Goal: Task Accomplishment & Management: Manage account settings

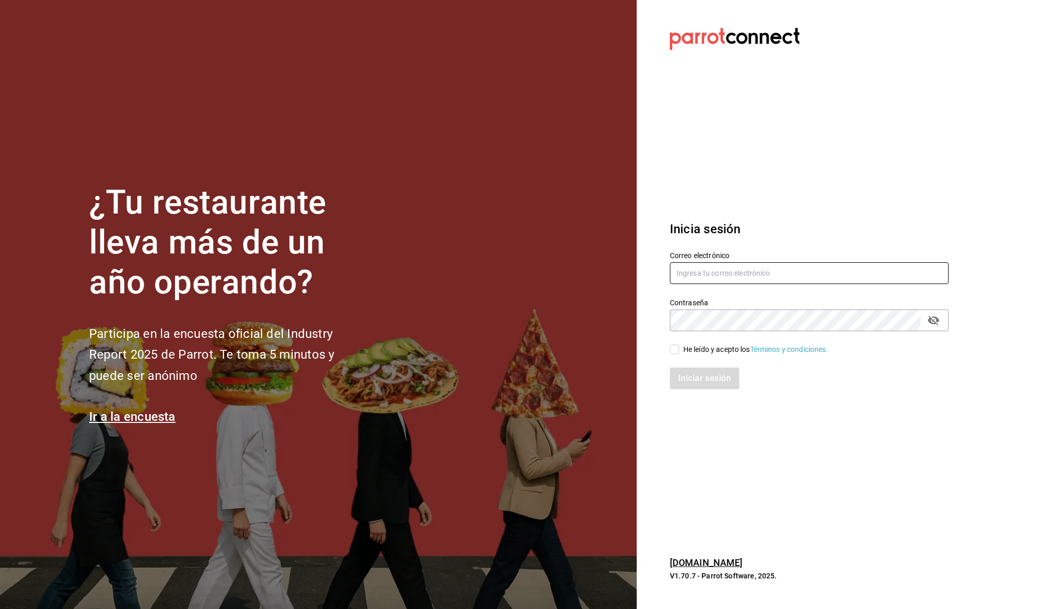
type input "ecastillongu@gmail.com"
click at [671, 352] on input "He leído y acepto los Términos y condiciones." at bounding box center [674, 349] width 9 height 9
checkbox input "true"
click at [694, 382] on button "Iniciar sesión" at bounding box center [705, 378] width 70 height 22
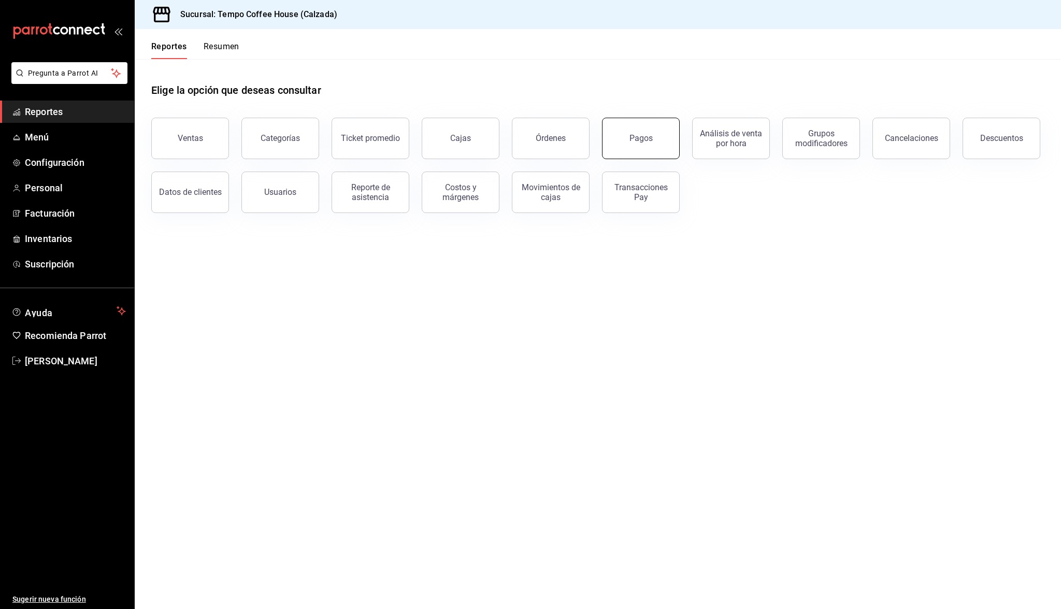
click at [663, 137] on button "Pagos" at bounding box center [641, 138] width 78 height 41
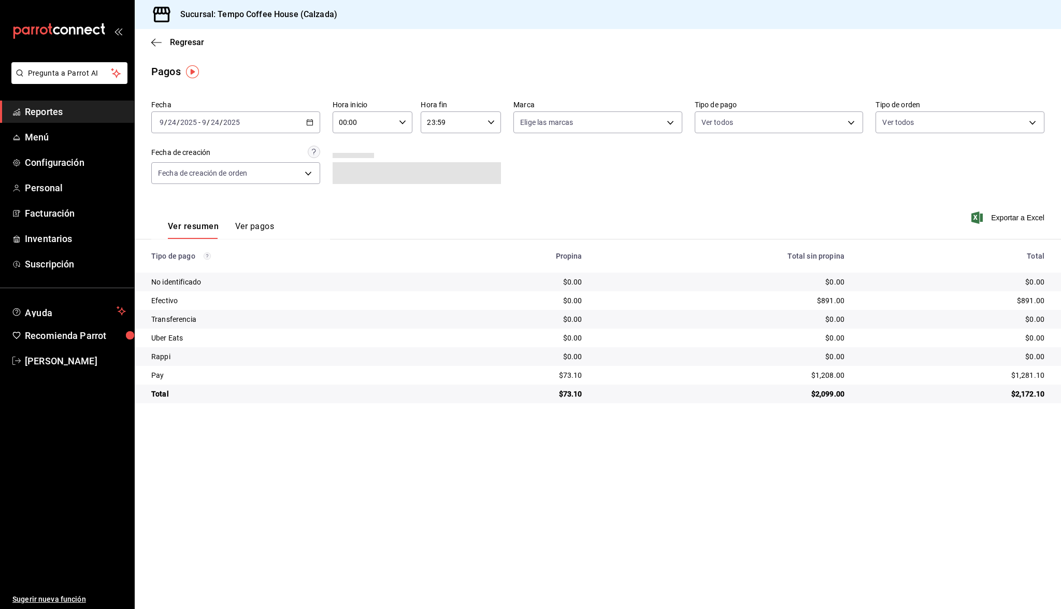
click at [218, 122] on input "24" at bounding box center [214, 122] width 9 height 8
click at [194, 177] on span "Ayer" at bounding box center [200, 176] width 80 height 11
drag, startPoint x: 604, startPoint y: 373, endPoint x: 542, endPoint y: 376, distance: 62.2
click at [542, 376] on tr "Pay $275.85 $4,454.00 $4,729.85" at bounding box center [598, 375] width 926 height 19
click at [542, 376] on div "$275.85" at bounding box center [513, 375] width 140 height 10
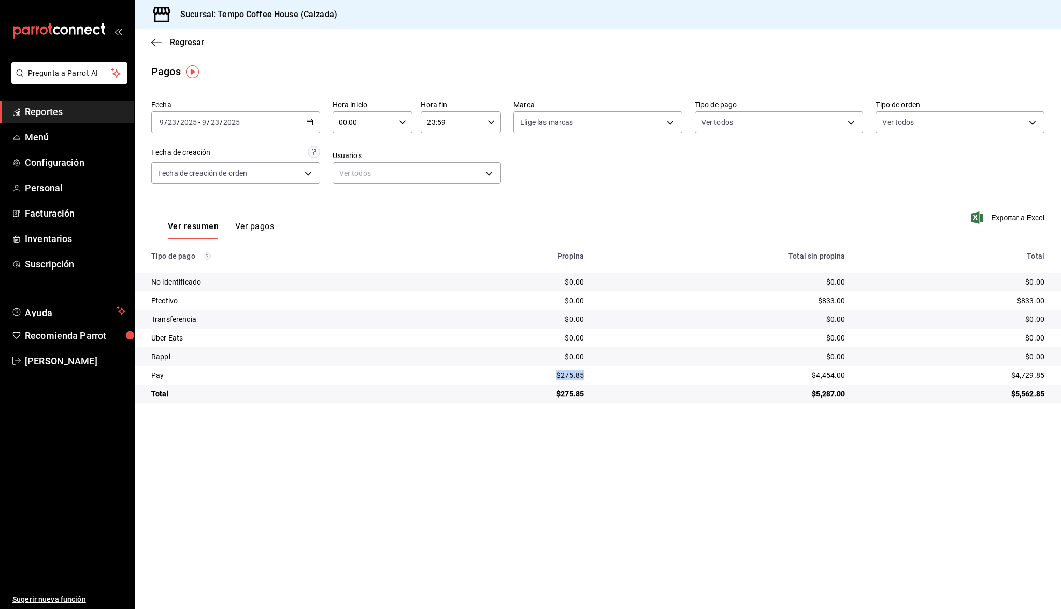
drag, startPoint x: 586, startPoint y: 370, endPoint x: 554, endPoint y: 370, distance: 32.1
click at [554, 370] on td "$275.85" at bounding box center [513, 375] width 157 height 19
copy div "$275.85"
drag, startPoint x: 847, startPoint y: 373, endPoint x: 792, endPoint y: 373, distance: 54.9
click at [792, 373] on td "$4,454.00" at bounding box center [722, 375] width 261 height 19
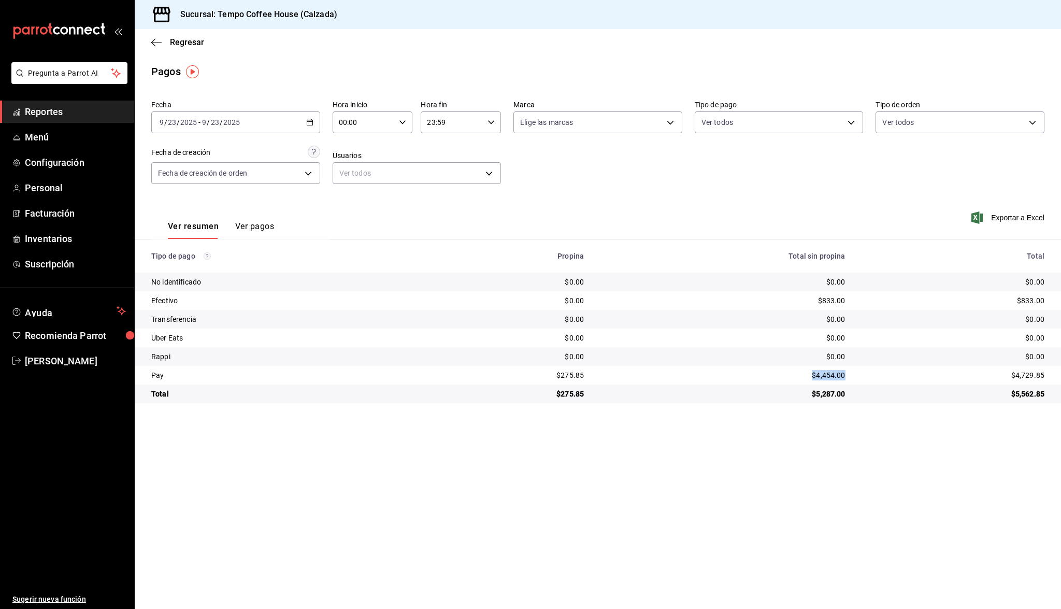
copy div "$4,454.00"
click at [829, 296] on div "$833.00" at bounding box center [722, 300] width 245 height 10
drag, startPoint x: 844, startPoint y: 300, endPoint x: 809, endPoint y: 299, distance: 34.7
click at [809, 299] on td "$833.00" at bounding box center [722, 300] width 261 height 19
copy div "$833.00"
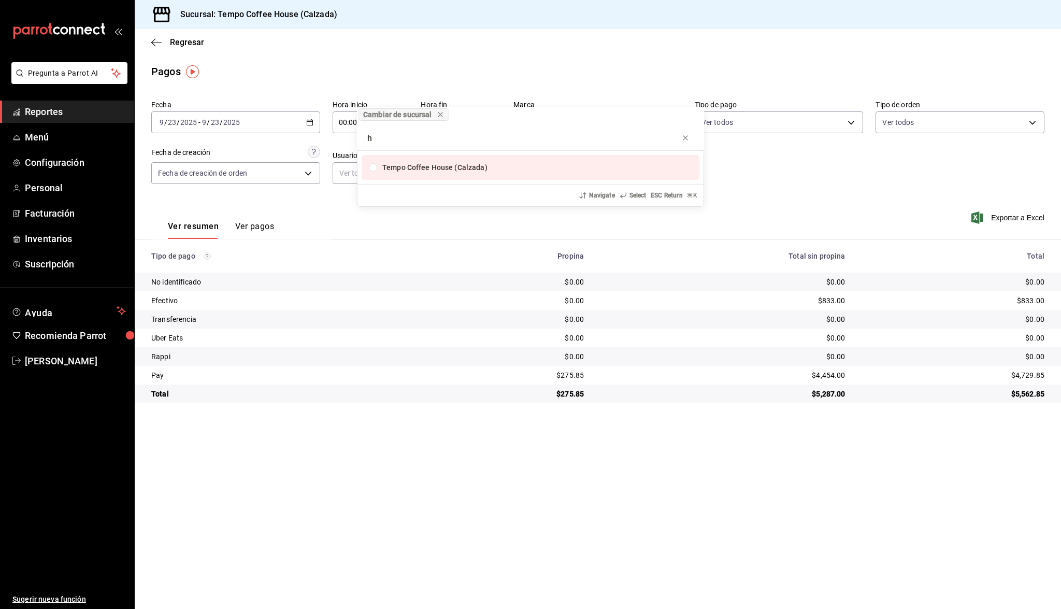
type input "h"
click at [355, 583] on div "Cambiar de sucursal h Tempo Coffee House (Calzada) Navigate Select ESC Return ⌘…" at bounding box center [530, 304] width 1061 height 609
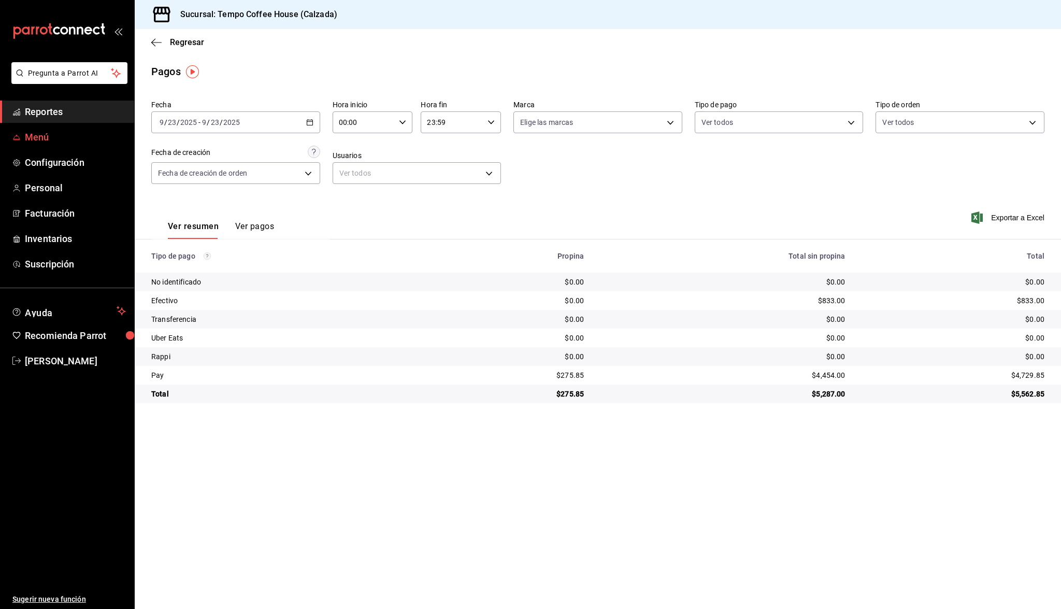
click at [60, 141] on span "Menú" at bounding box center [75, 137] width 101 height 14
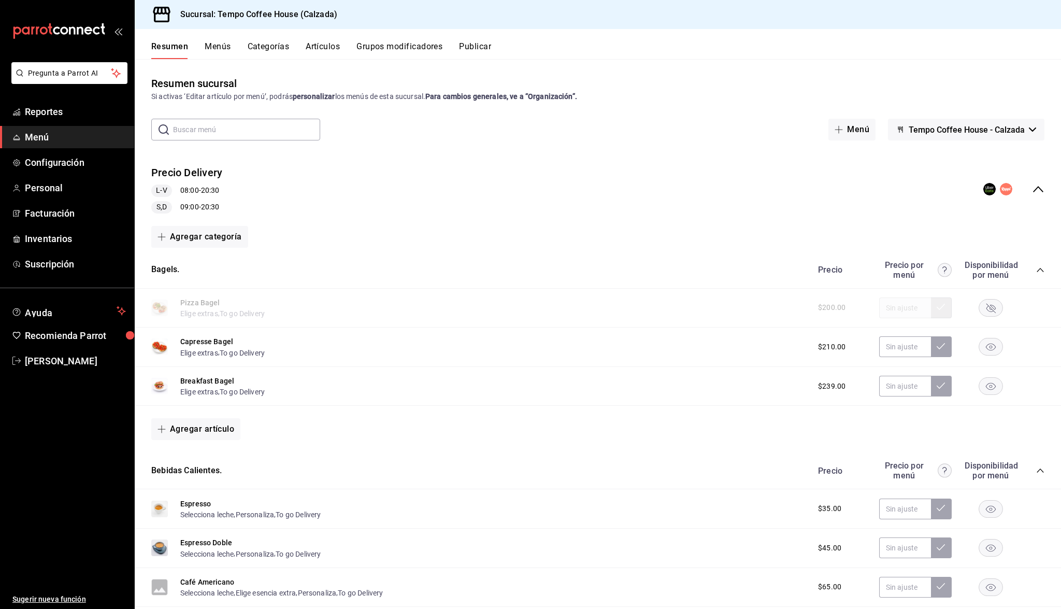
click at [1039, 190] on icon "collapse-menu-row" at bounding box center [1038, 189] width 12 height 12
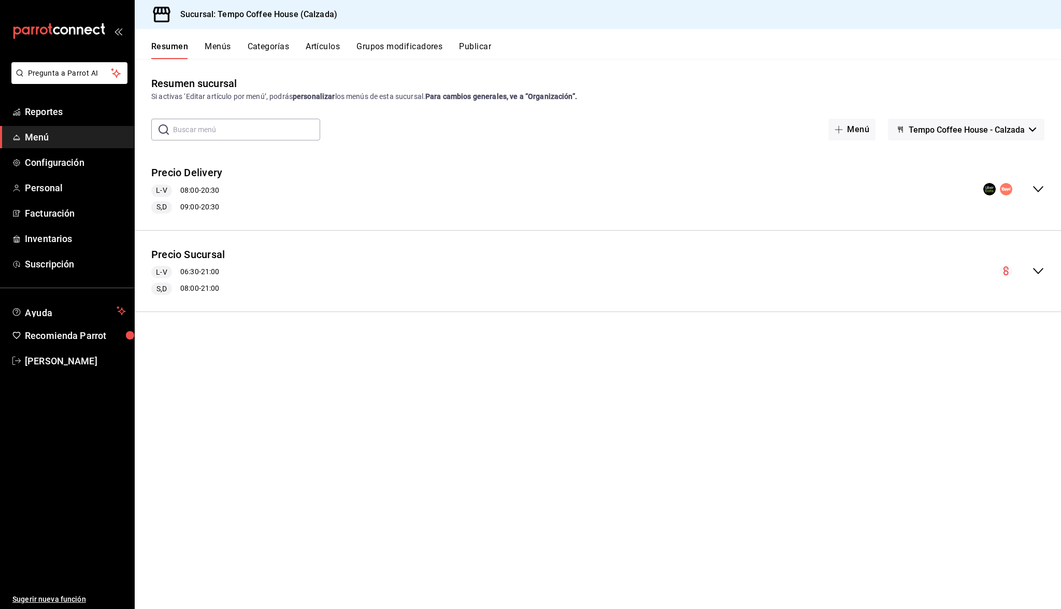
click at [215, 49] on button "Menús" at bounding box center [218, 50] width 26 height 18
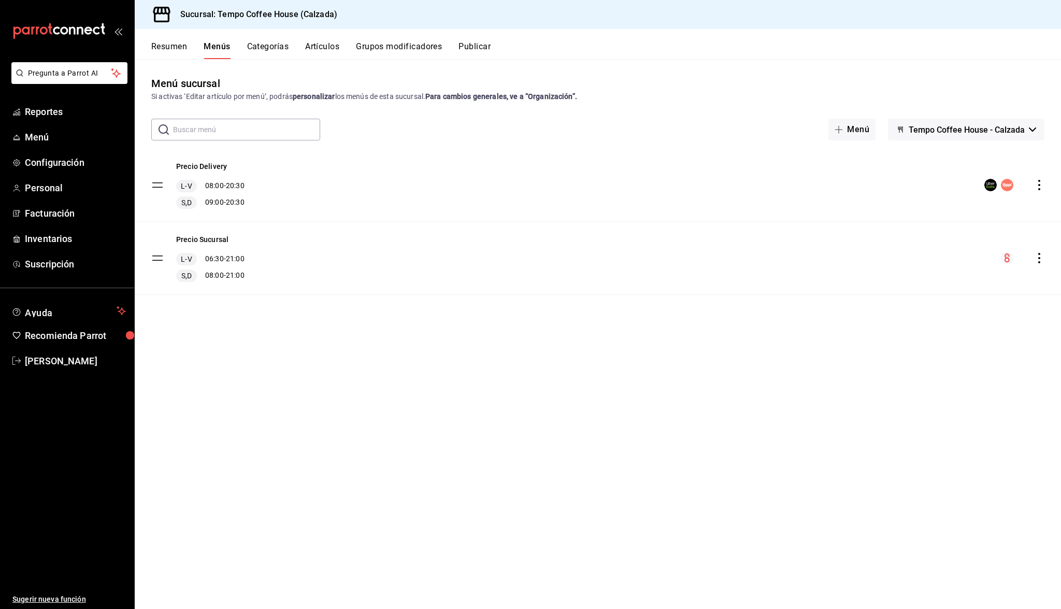
click at [641, 269] on div "Precio Sucursal L-V 06:30 - 21:00 S,D 08:00 - 21:00" at bounding box center [598, 258] width 926 height 73
click at [317, 56] on button "Artículos" at bounding box center [322, 50] width 34 height 18
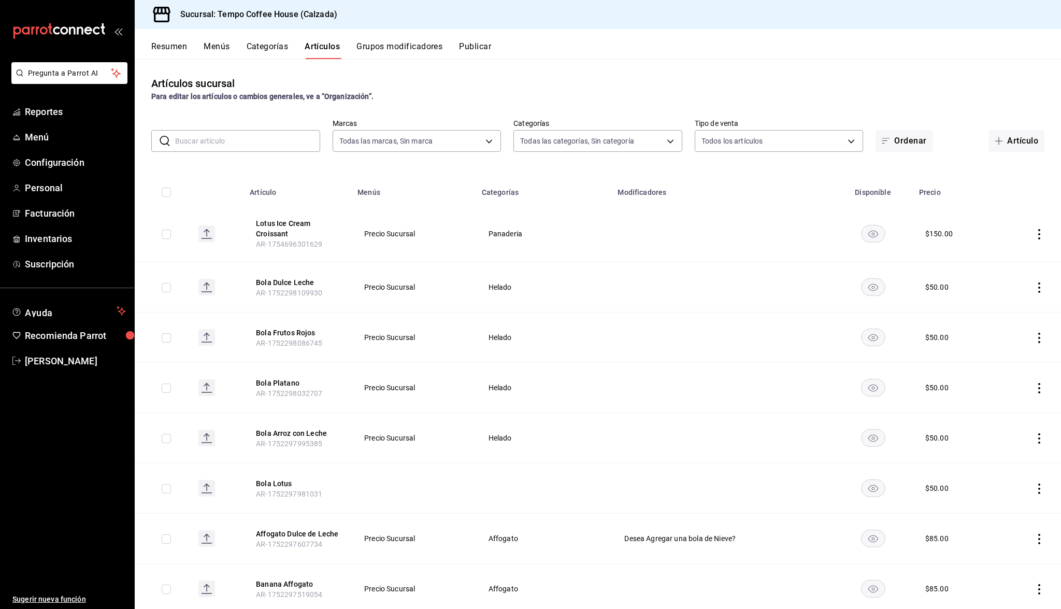
type input "aef4dde1-8523-48a4-8f6c-82f3f6117dbd"
type input "9b985701-b279-46a7-900a-d1d2314d9218,010da3dd-ba6a-4bb4-9744-aef0343e4751,1bec8…"
click at [1003, 142] on span "button" at bounding box center [1001, 141] width 12 height 8
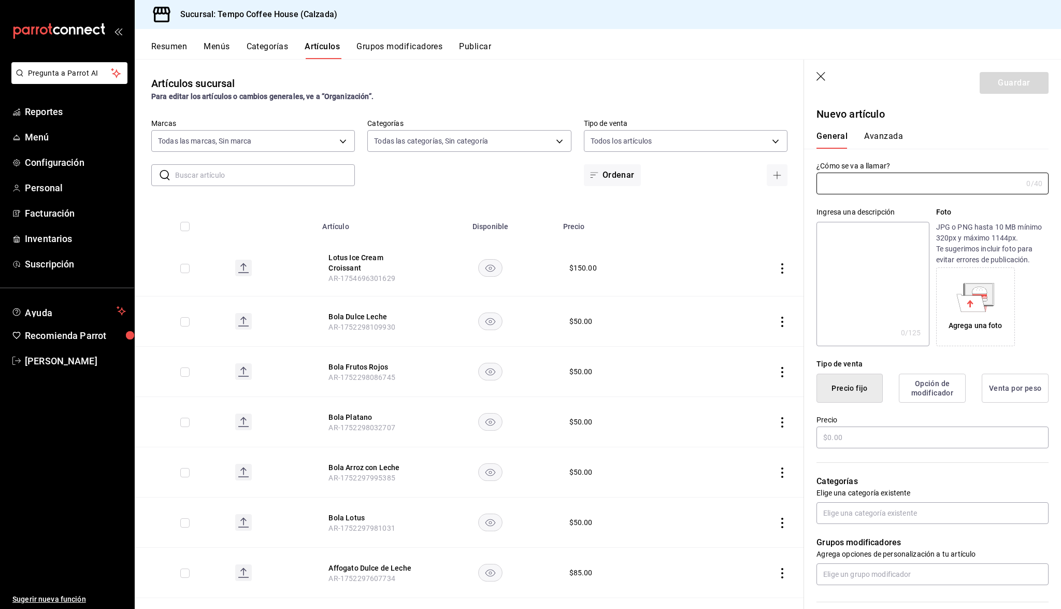
type input "T"
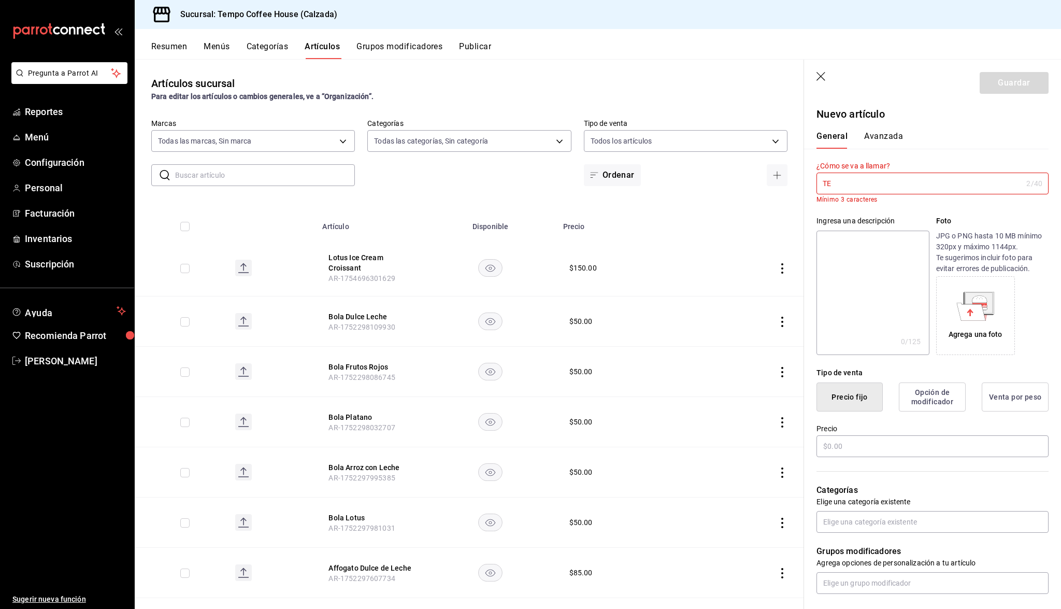
type input "T"
type input "P"
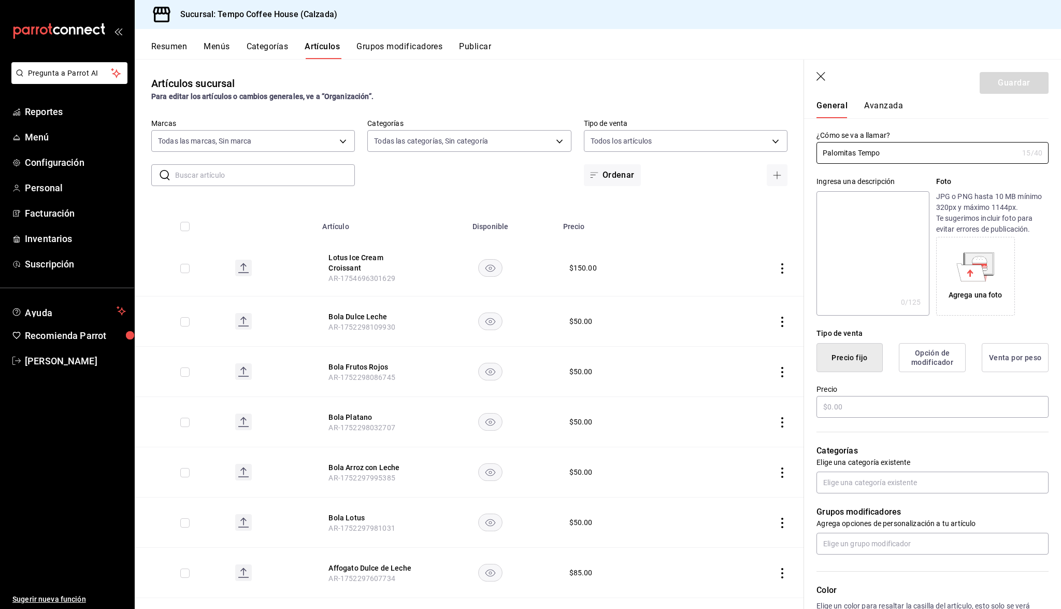
scroll to position [33, 0]
type input "Palomitas Tempo"
click at [862, 407] on input "text" at bounding box center [932, 404] width 232 height 22
click at [857, 228] on textarea at bounding box center [872, 251] width 112 height 124
type textarea "P"
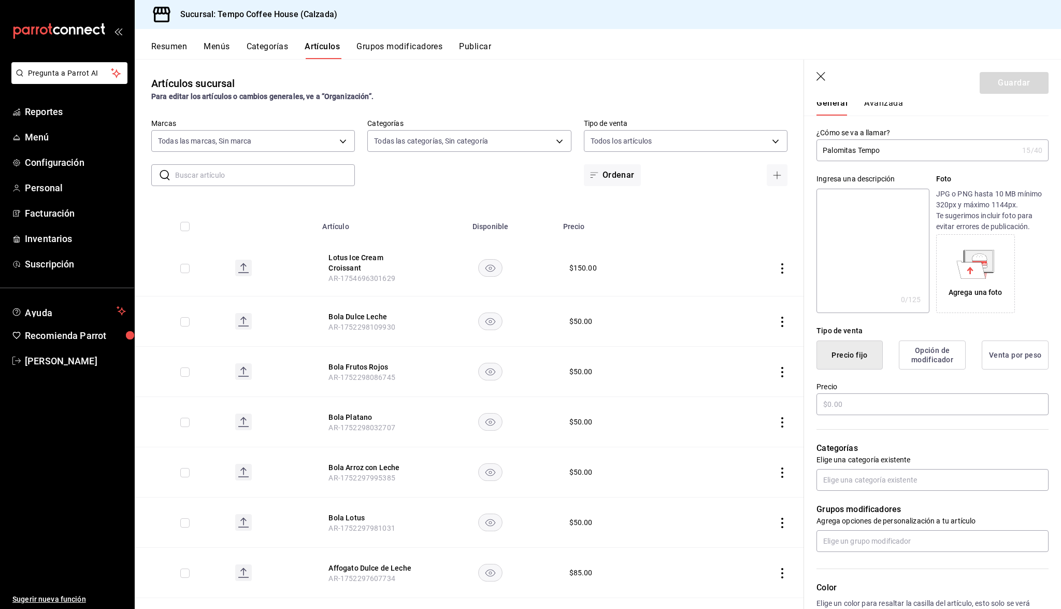
type textarea "x"
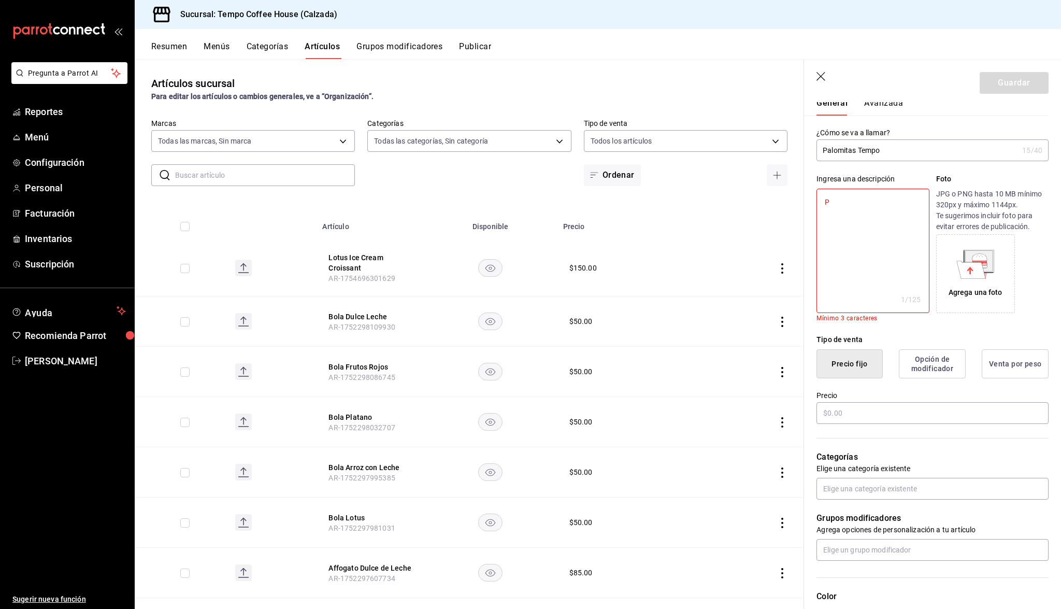
type textarea "Pa"
type textarea "x"
type textarea "Pal"
type textarea "x"
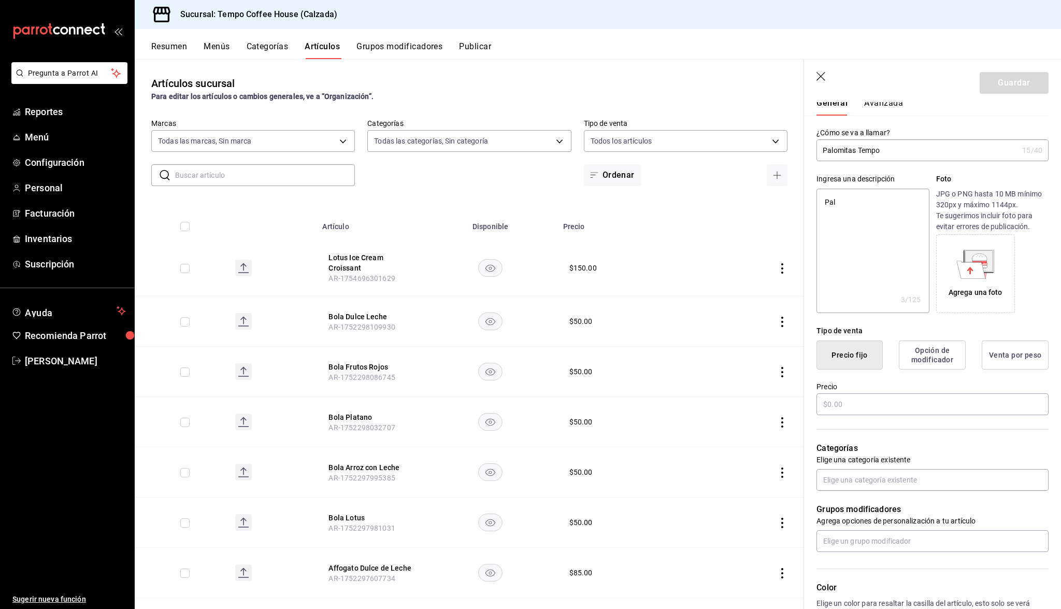
type textarea "Palo"
type textarea "x"
type textarea "Palom"
type textarea "x"
type textarea "Palomi"
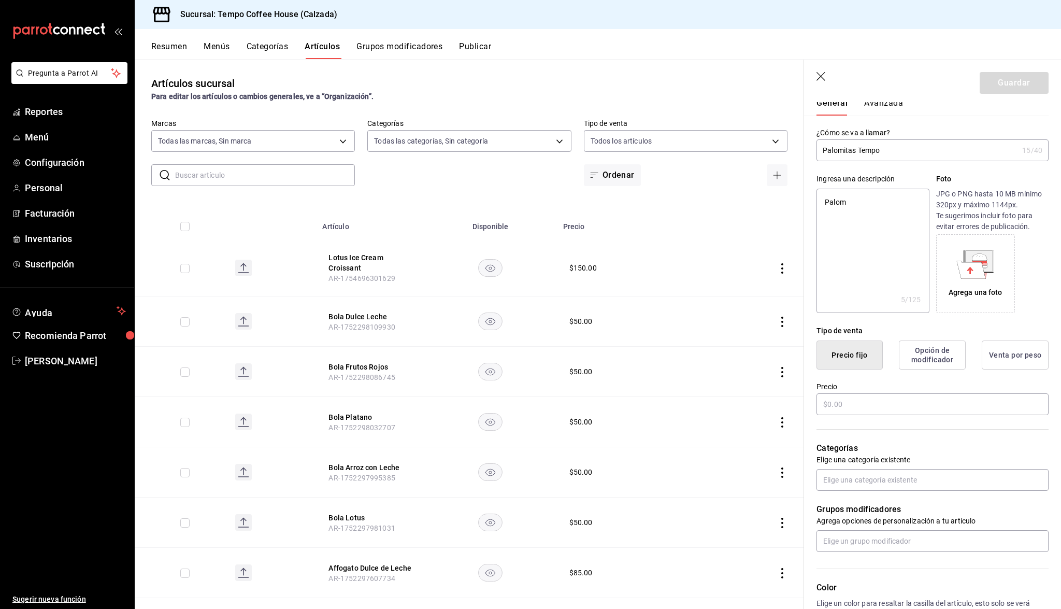
type textarea "x"
type textarea "Palomit"
type textarea "x"
type textarea "Palomita"
type textarea "x"
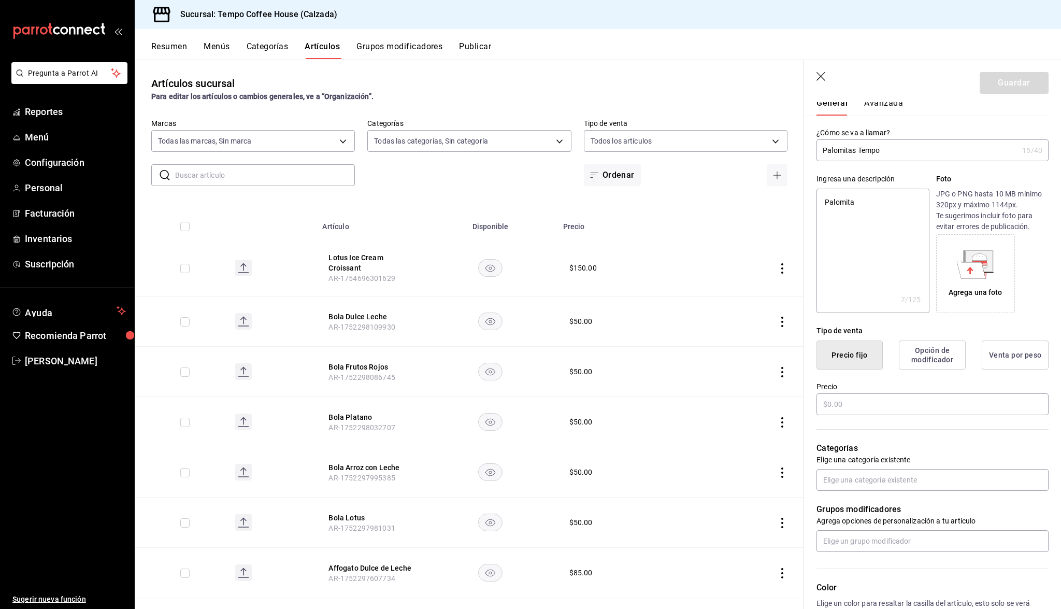
type textarea "Palomitas"
type textarea "x"
type textarea "Palomitas"
type textarea "x"
type textarea "Palomitas d"
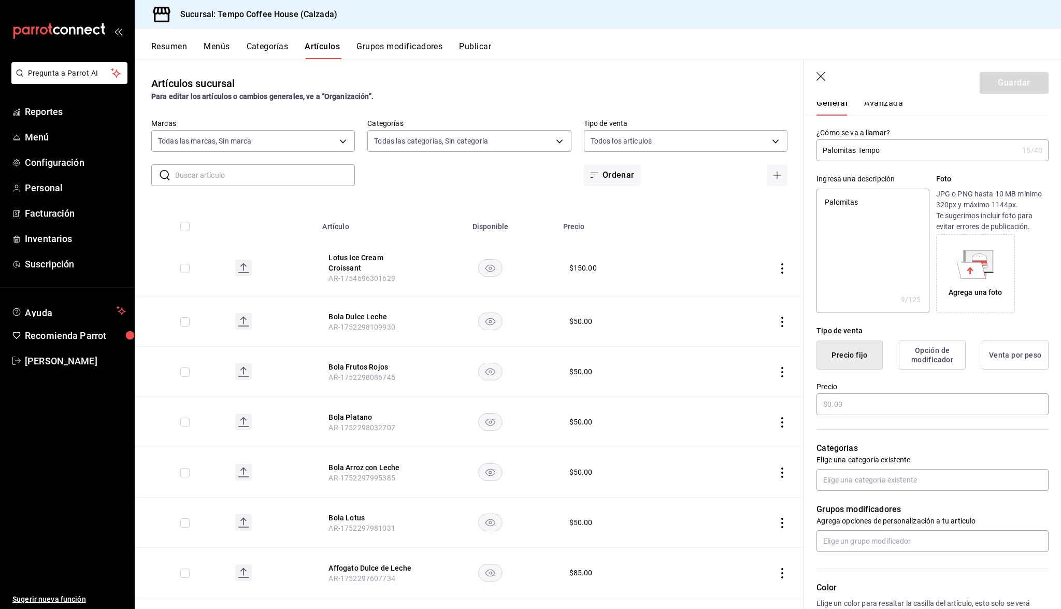
type textarea "x"
type textarea "Palomitas de"
type textarea "x"
type textarea "Palomitas de"
type textarea "x"
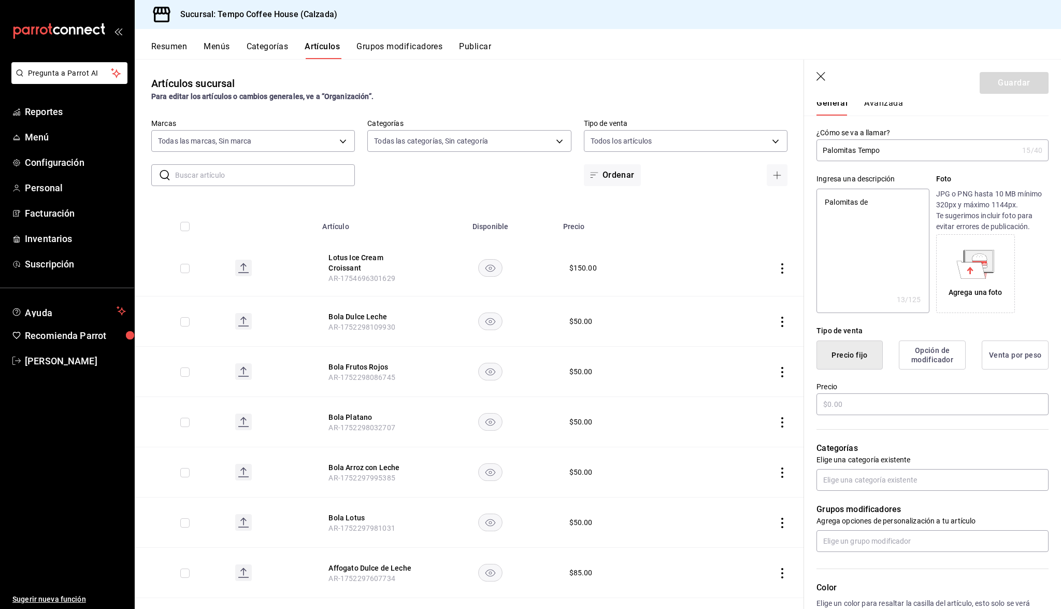
type textarea "Palomitas de m"
type textarea "x"
type textarea "Palomitas de"
type textarea "x"
type textarea "Palomitas de"
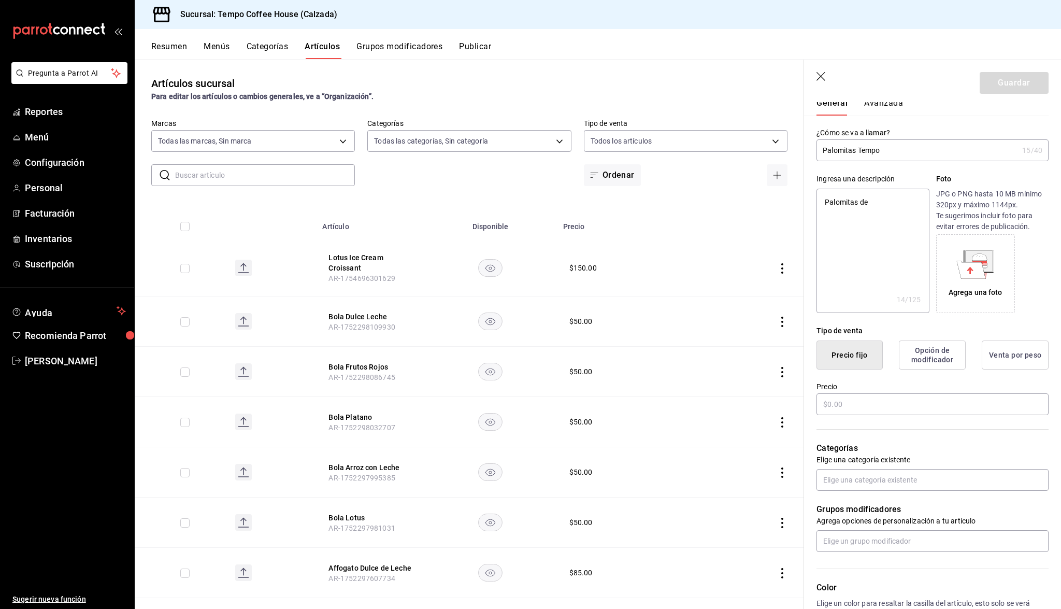
type textarea "x"
type textarea "Palomitas de"
type textarea "x"
type textarea "Palomitas de M"
type textarea "x"
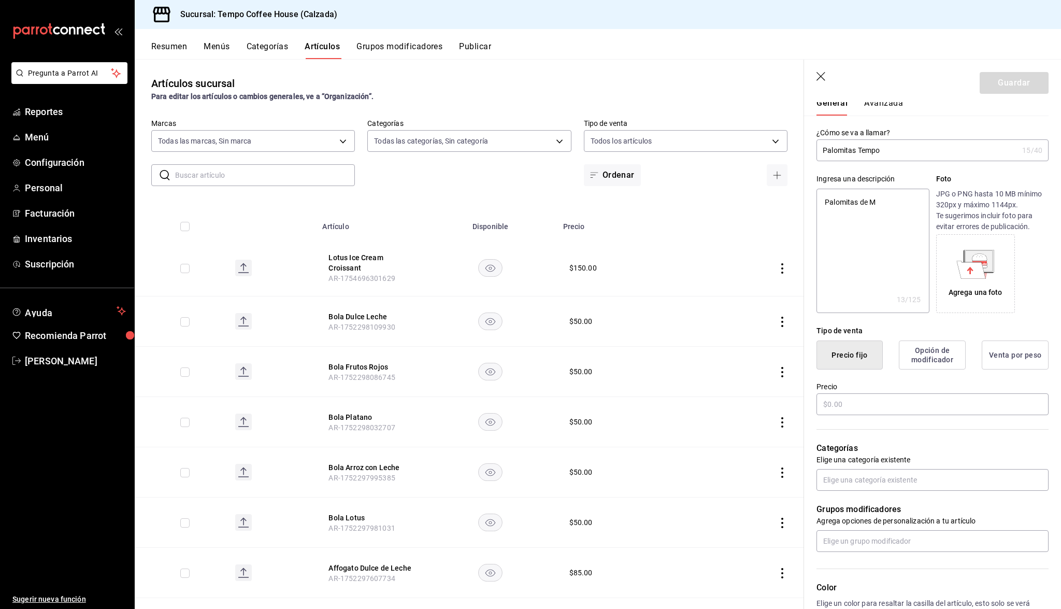
type textarea "Palomitas de Ma"
type textarea "x"
type textarea "Palomitas de Man"
type textarea "x"
type textarea "Palomitas de Mant"
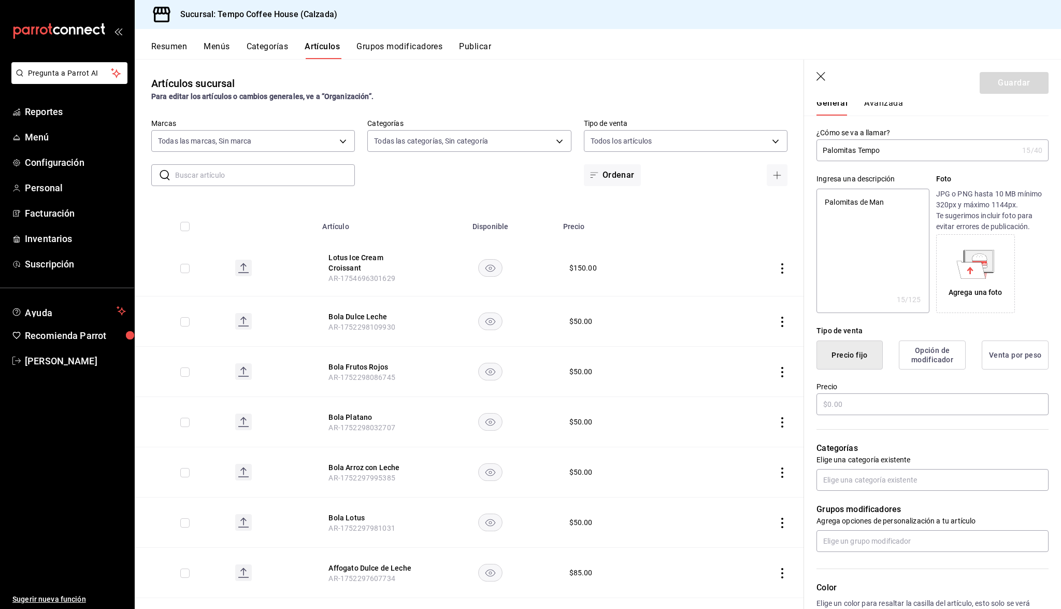
type textarea "x"
type textarea "Palomitas [PERSON_NAME]"
type textarea "x"
type textarea "Palomitas de Manteq"
type textarea "x"
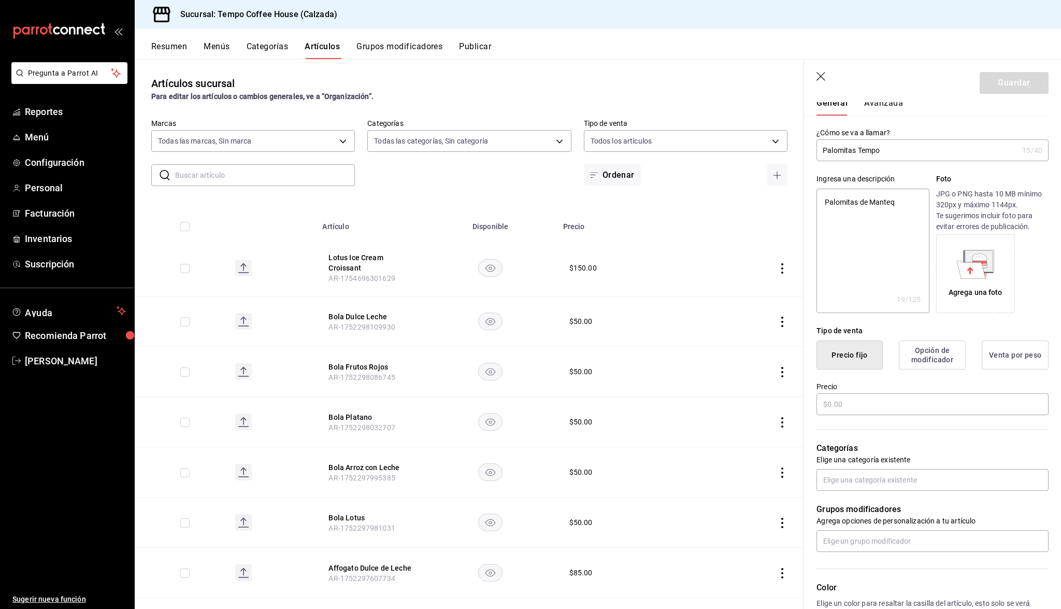
type textarea "Palomitas de Mantequ"
type textarea "x"
type textarea "Palomitas de Mantequi"
type textarea "x"
type textarea "Palomitas de Mantequil"
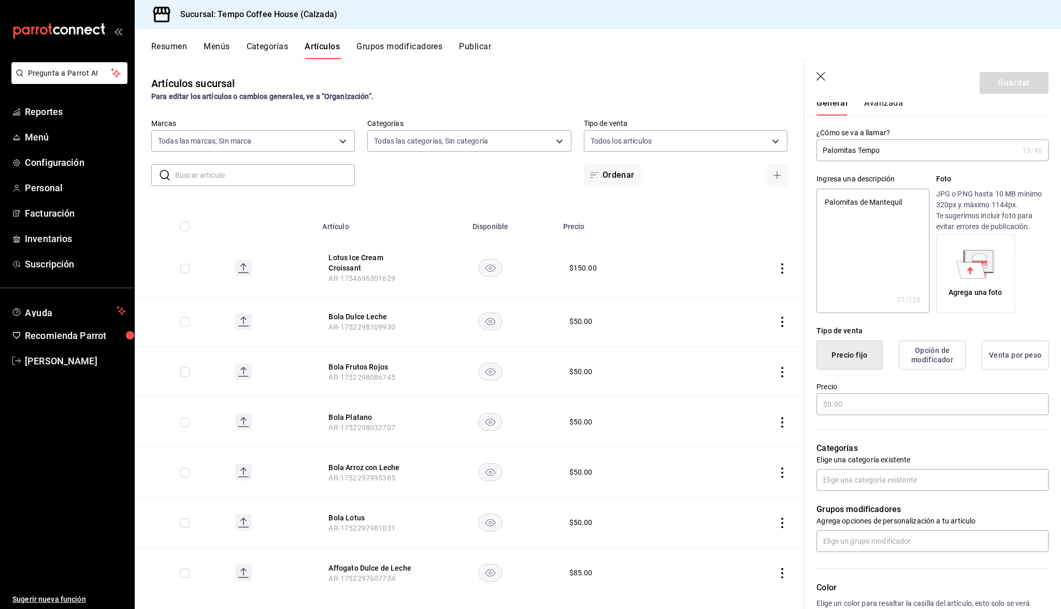
type textarea "x"
type textarea "Palomitas de Mantequill"
type textarea "x"
type textarea "Palomitas de Mantequilla"
type textarea "x"
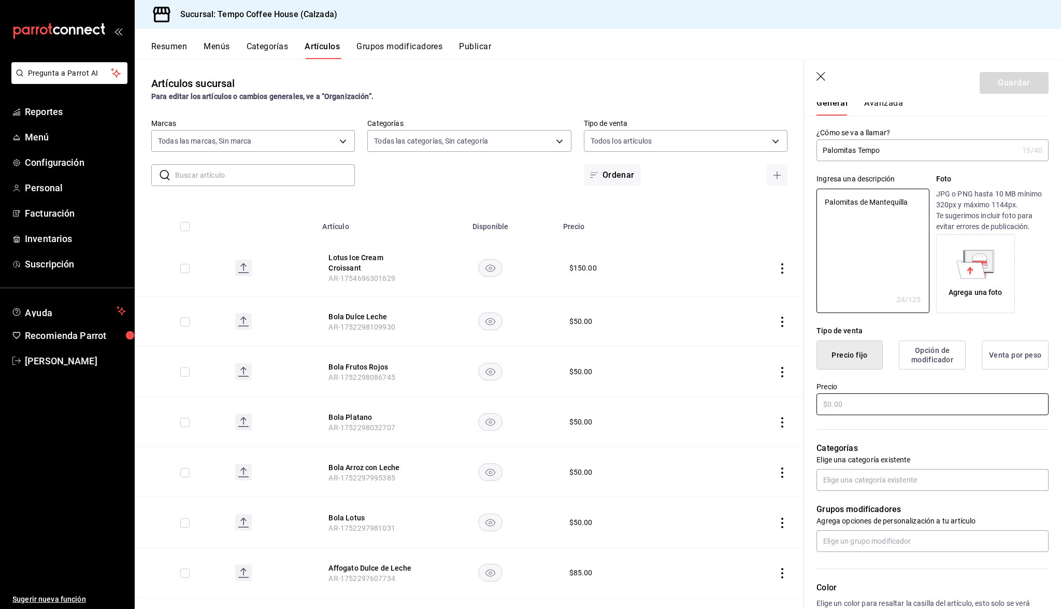
type textarea "Palomitas de Mantequilla"
click at [894, 396] on input "text" at bounding box center [932, 404] width 232 height 22
type textarea "x"
type input "$5.00"
type textarea "x"
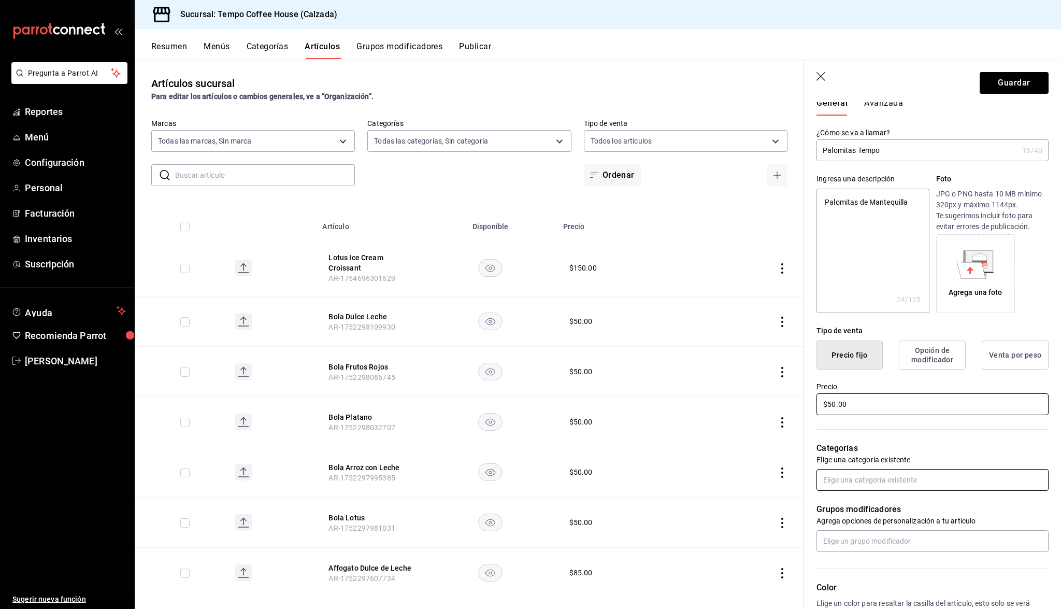
type input "$50.00"
click at [827, 482] on input "text" at bounding box center [932, 480] width 232 height 22
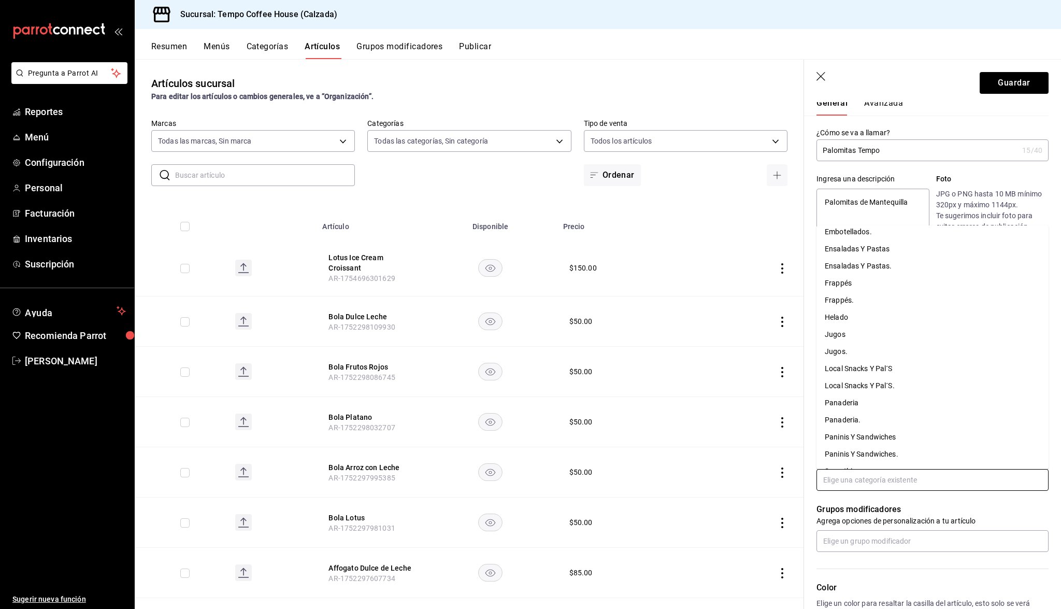
scroll to position [147, 0]
drag, startPoint x: 851, startPoint y: 377, endPoint x: 850, endPoint y: 369, distance: 7.3
click at [850, 369] on ul "Affogato Bagels Bagels. Bebidas Calientes Bebidas Calientes. Bebidas En Las Roc…" at bounding box center [932, 346] width 232 height 243
click at [865, 379] on li "Local Snacks Y Pal´S." at bounding box center [932, 382] width 232 height 17
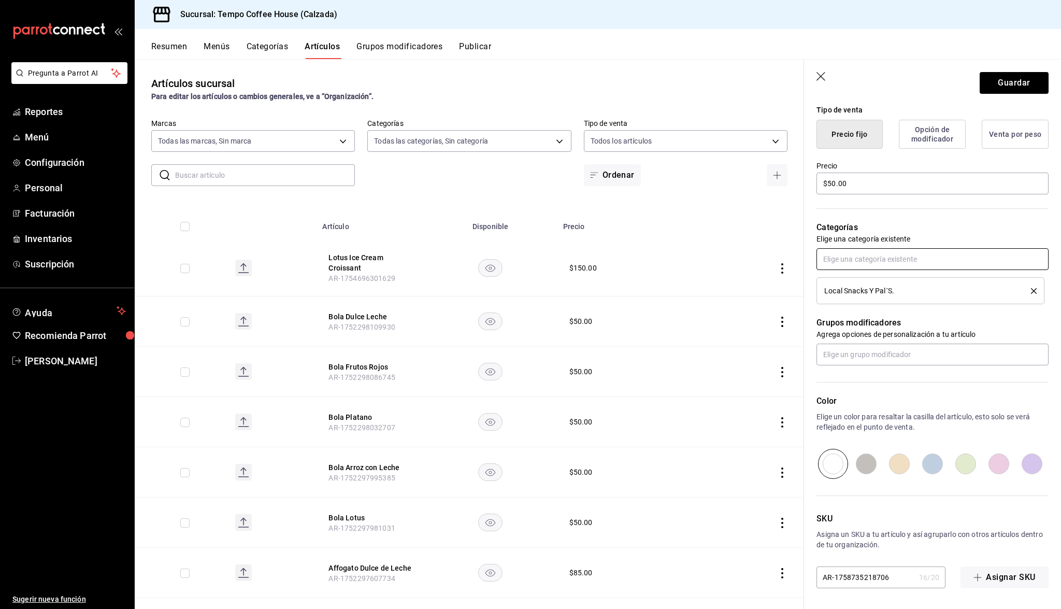
scroll to position [0, 0]
click at [1007, 78] on button "Guardar" at bounding box center [1014, 83] width 69 height 22
type textarea "x"
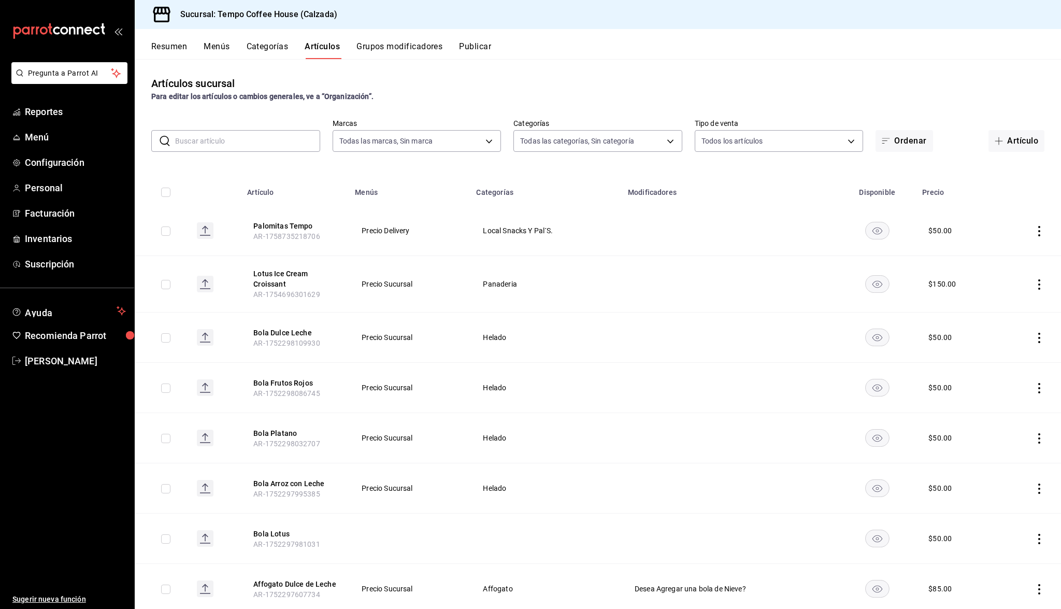
click at [479, 51] on button "Publicar" at bounding box center [475, 50] width 32 height 18
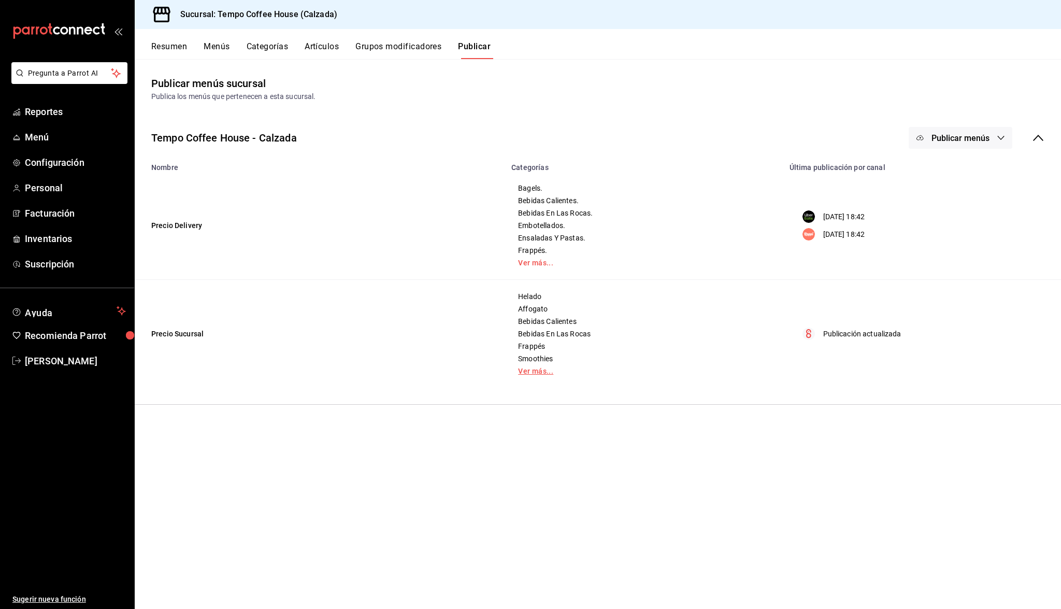
click at [534, 372] on link "Ver más..." at bounding box center [644, 370] width 252 height 7
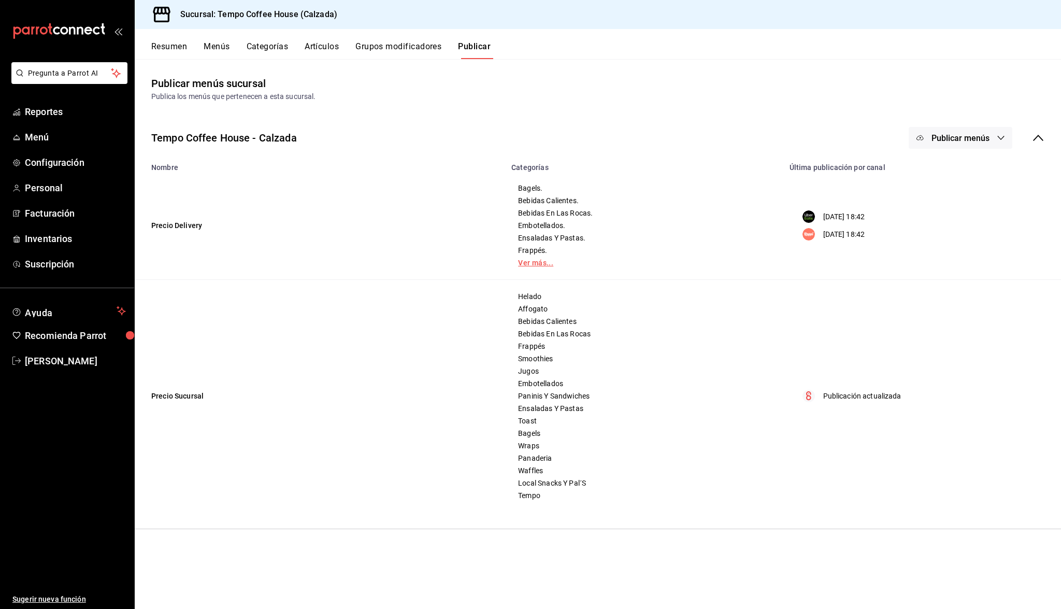
click at [533, 262] on link "Ver más..." at bounding box center [644, 262] width 252 height 7
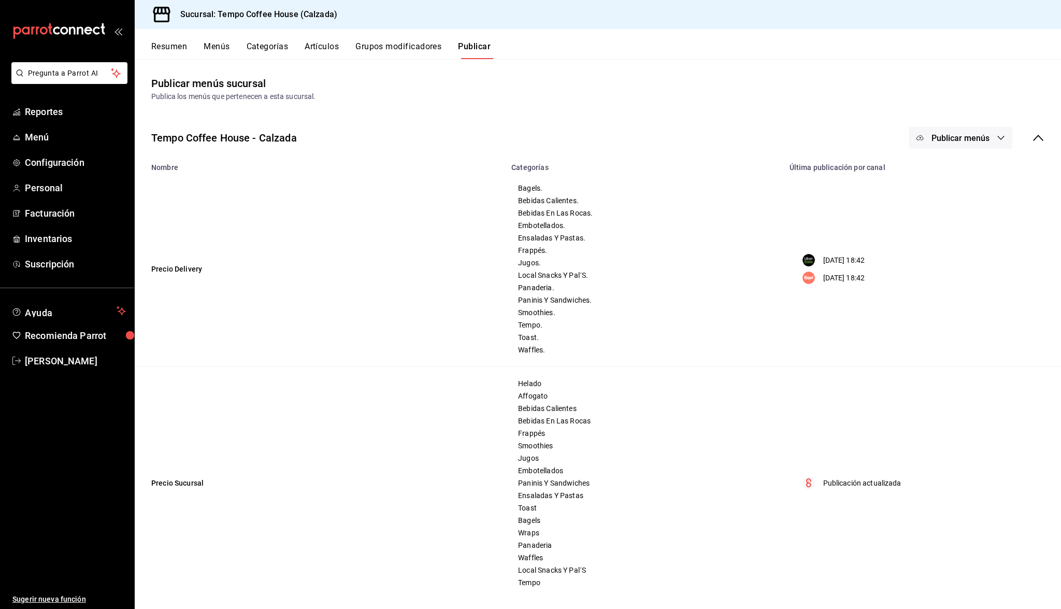
click at [211, 45] on button "Menús" at bounding box center [217, 50] width 26 height 18
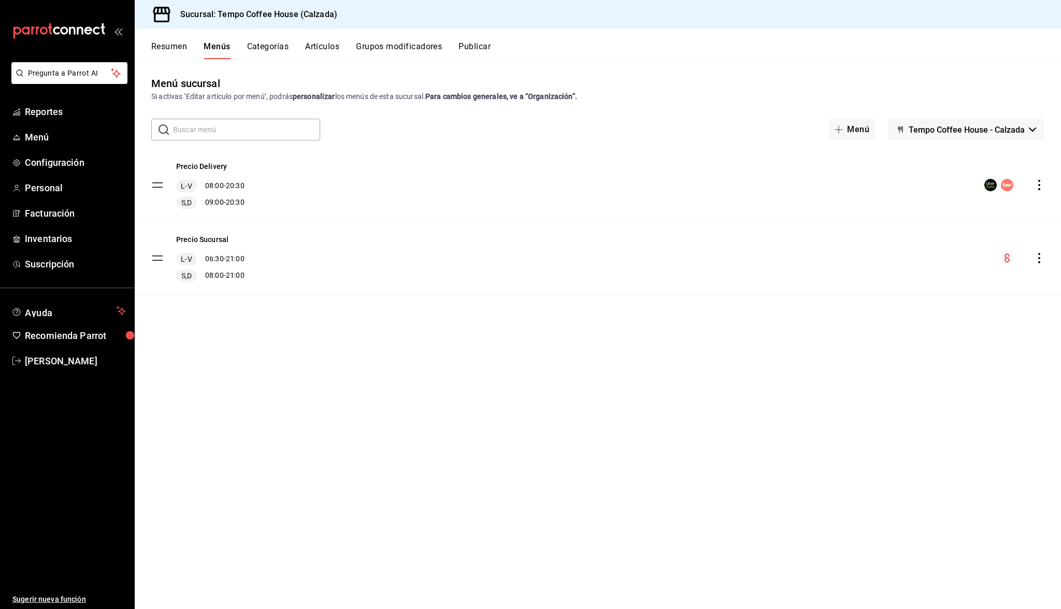
click at [266, 49] on button "Categorías" at bounding box center [268, 50] width 42 height 18
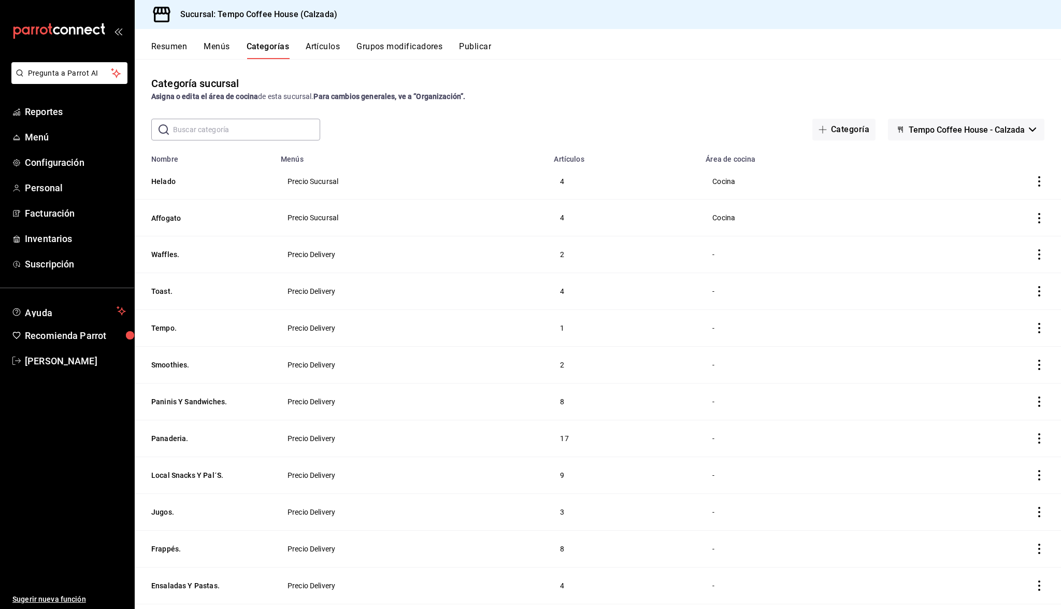
click at [323, 48] on button "Artículos" at bounding box center [323, 50] width 34 height 18
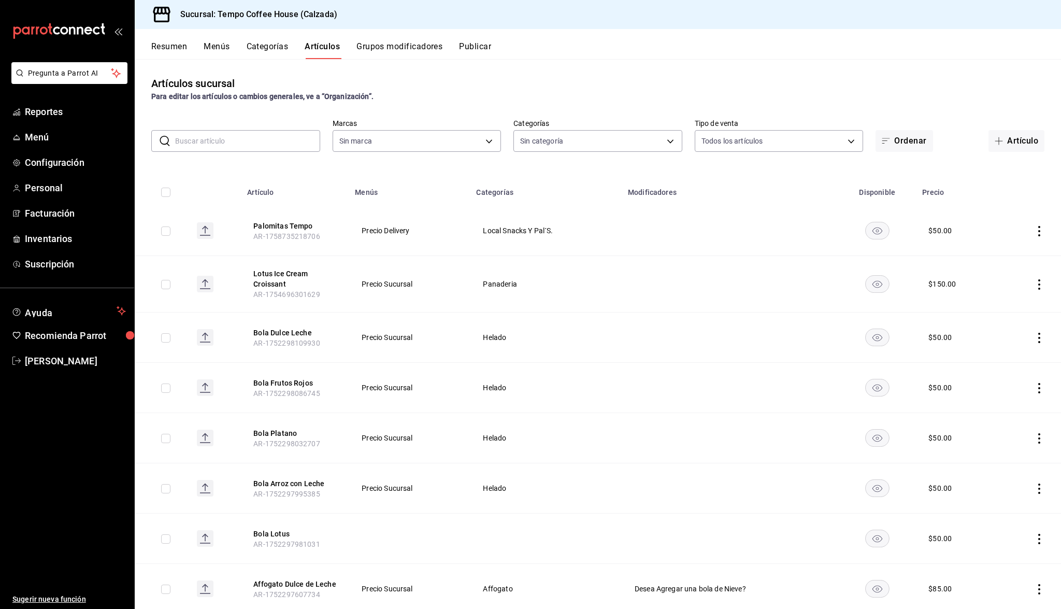
type input "9b985701-b279-46a7-900a-d1d2314d9218,010da3dd-ba6a-4bb4-9744-aef0343e4751,1bec8…"
type input "aef4dde1-8523-48a4-8f6c-82f3f6117dbd"
click at [285, 227] on button "Palomitas Tempo" at bounding box center [294, 226] width 83 height 10
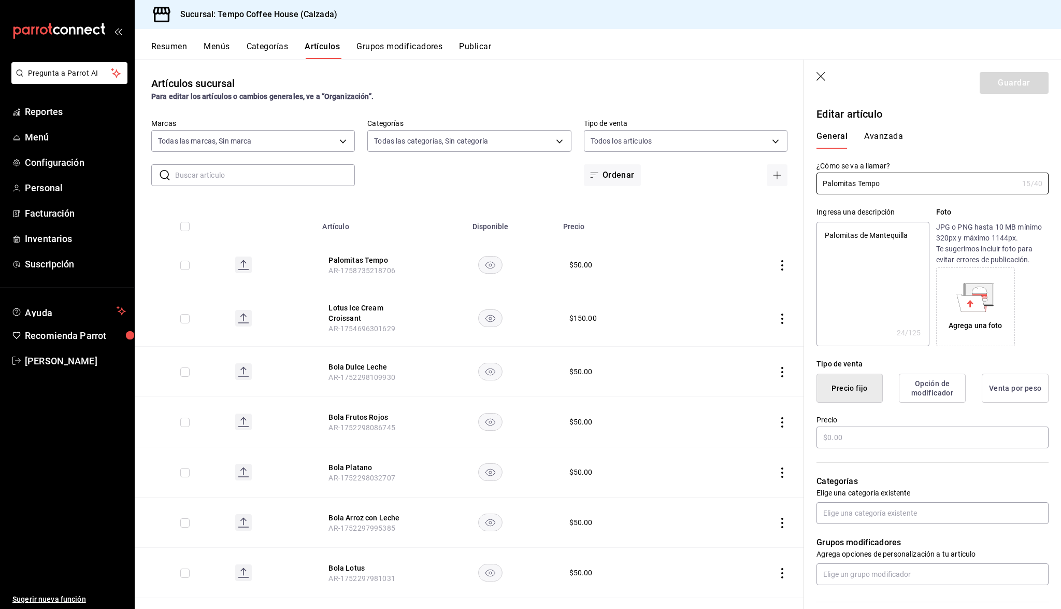
type textarea "x"
type input "$50.00"
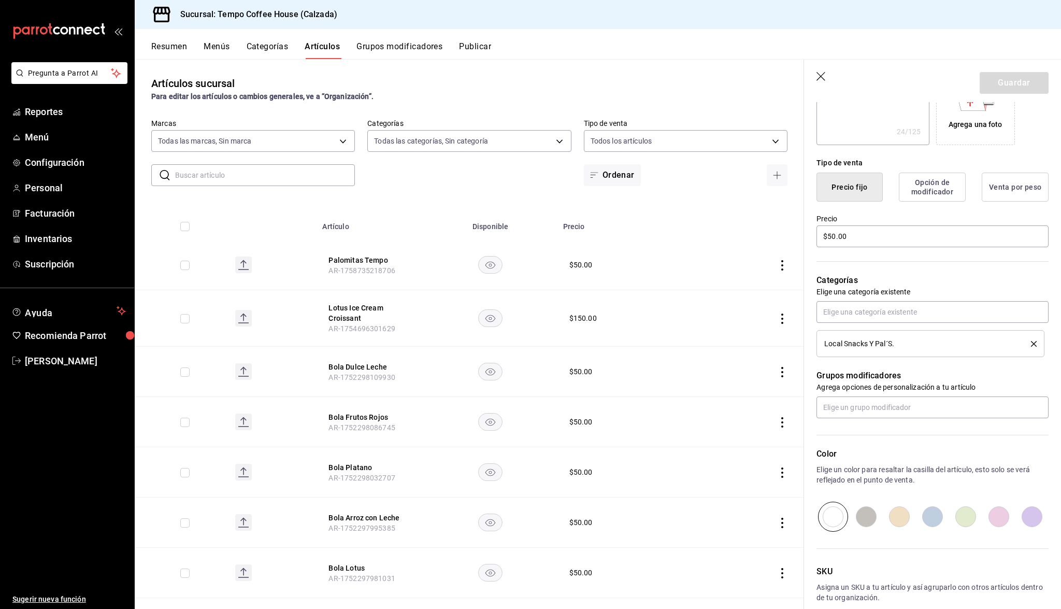
scroll to position [198, 0]
click at [1035, 347] on icon "delete" at bounding box center [1034, 346] width 6 height 6
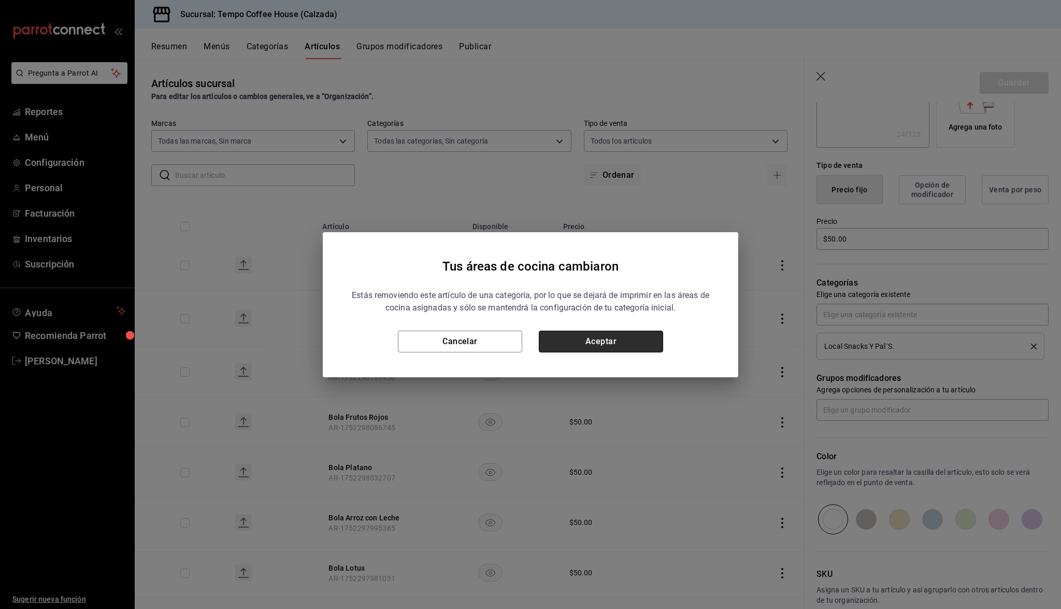
click at [602, 343] on button "Aceptar" at bounding box center [601, 342] width 124 height 22
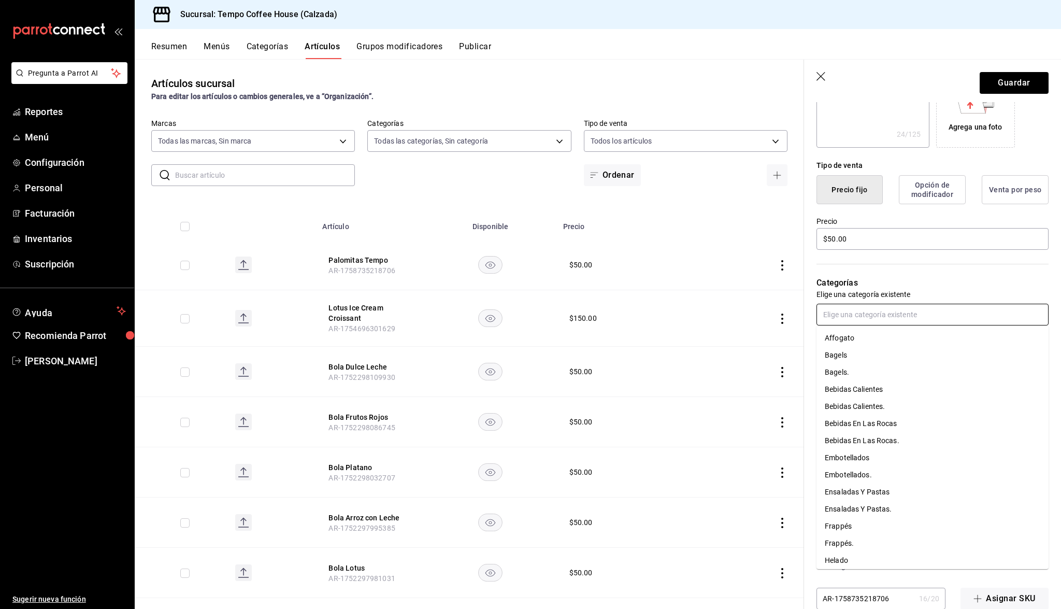
click at [869, 318] on input "text" at bounding box center [932, 315] width 232 height 22
click at [872, 470] on li "Local Snacks Y Pal´S" at bounding box center [932, 472] width 232 height 17
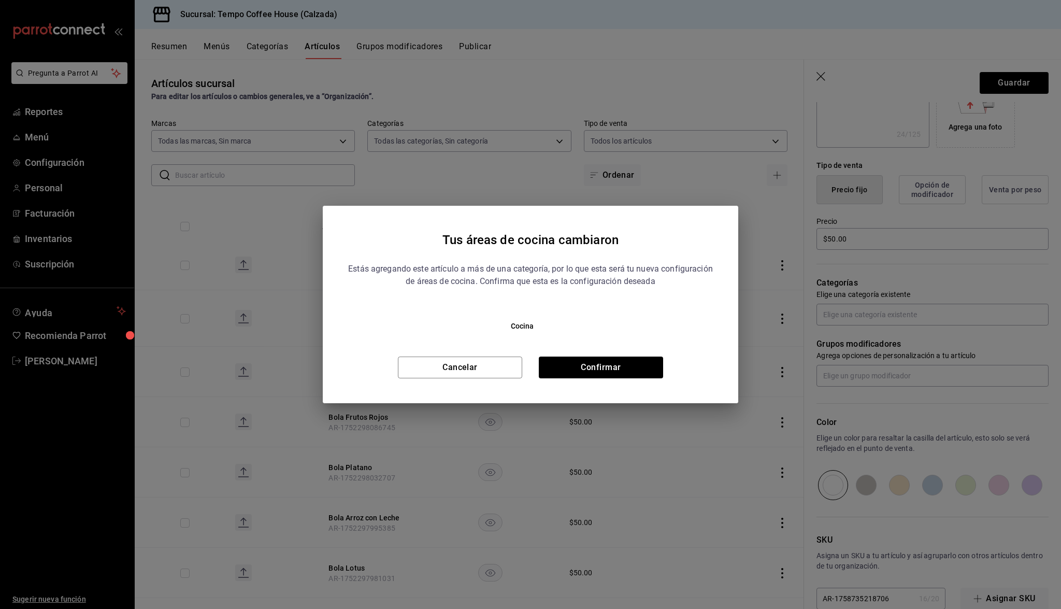
click at [613, 380] on div "Tus áreas de cocina cambiaron Estás agregando este artículo a más de una catego…" at bounding box center [531, 304] width 416 height 197
click at [609, 369] on button "Confirmar" at bounding box center [601, 367] width 124 height 22
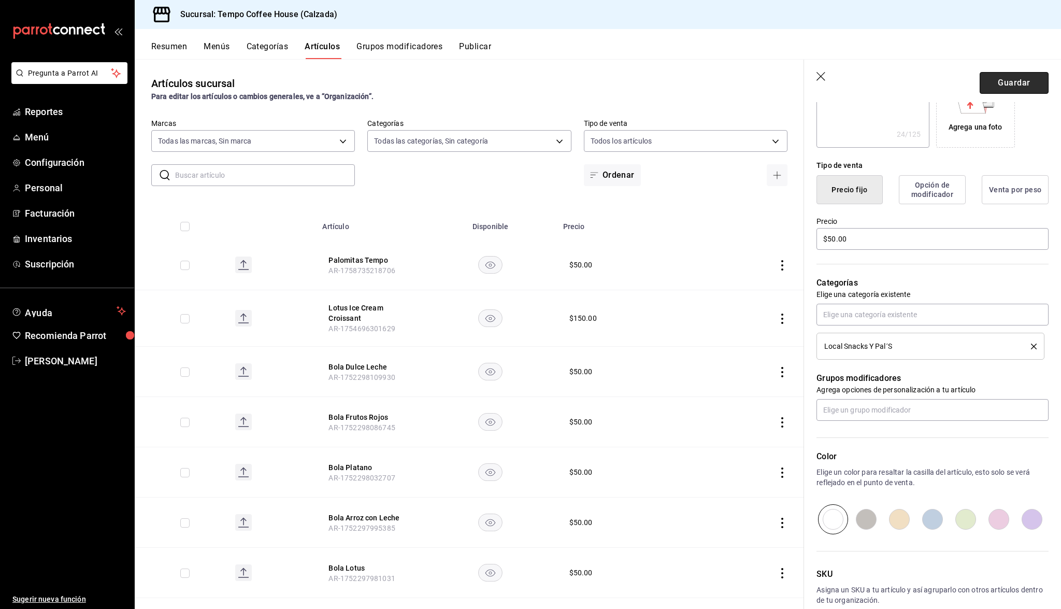
click at [1024, 75] on button "Guardar" at bounding box center [1014, 83] width 69 height 22
type textarea "x"
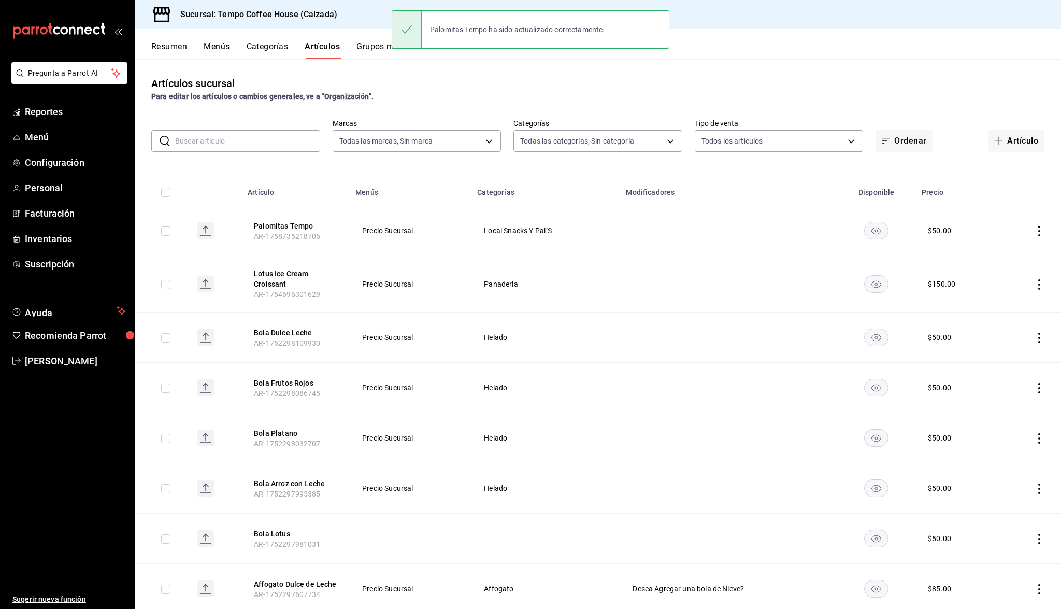
click at [530, 92] on div "Para editar los artículos o cambios generales, ve a “Organización”." at bounding box center [597, 96] width 893 height 11
click at [472, 51] on button "Publicar" at bounding box center [475, 50] width 32 height 18
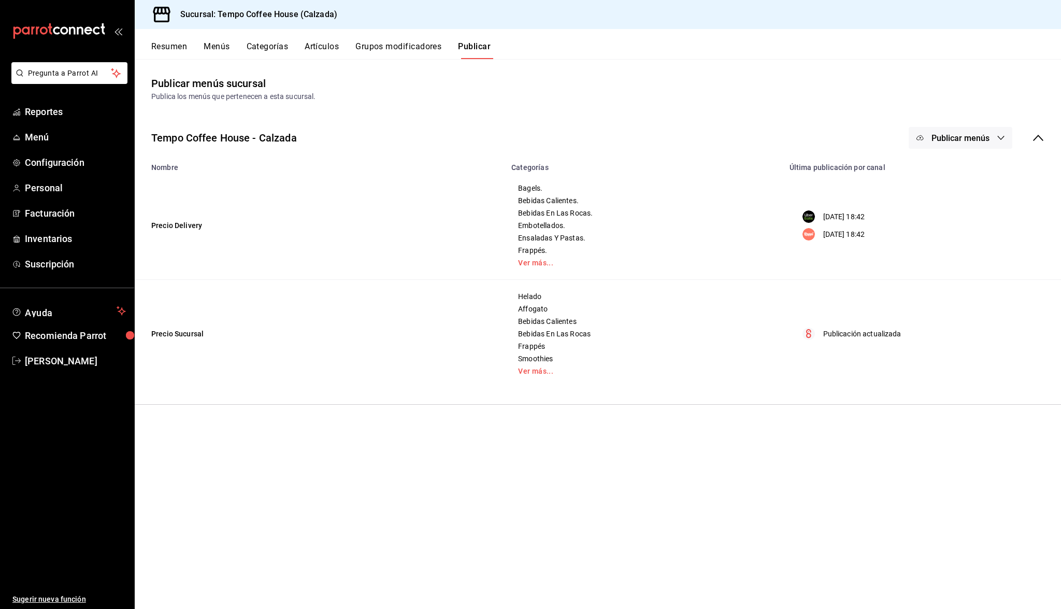
click at [949, 142] on span "Publicar menús" at bounding box center [961, 138] width 58 height 10
click at [955, 220] on li "Punto de venta" at bounding box center [960, 229] width 95 height 29
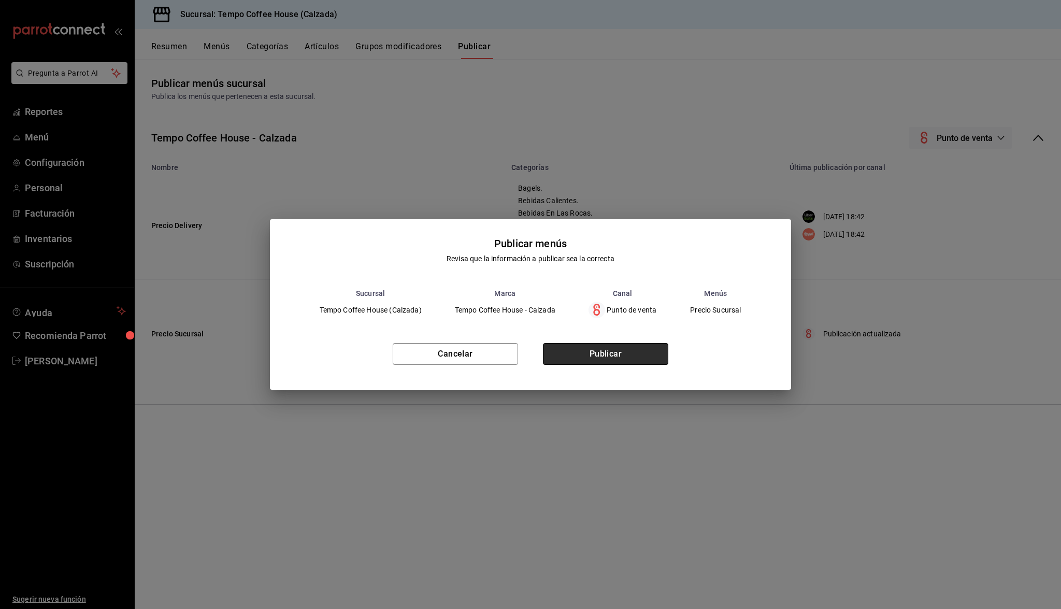
click at [646, 347] on button "Publicar" at bounding box center [605, 354] width 125 height 22
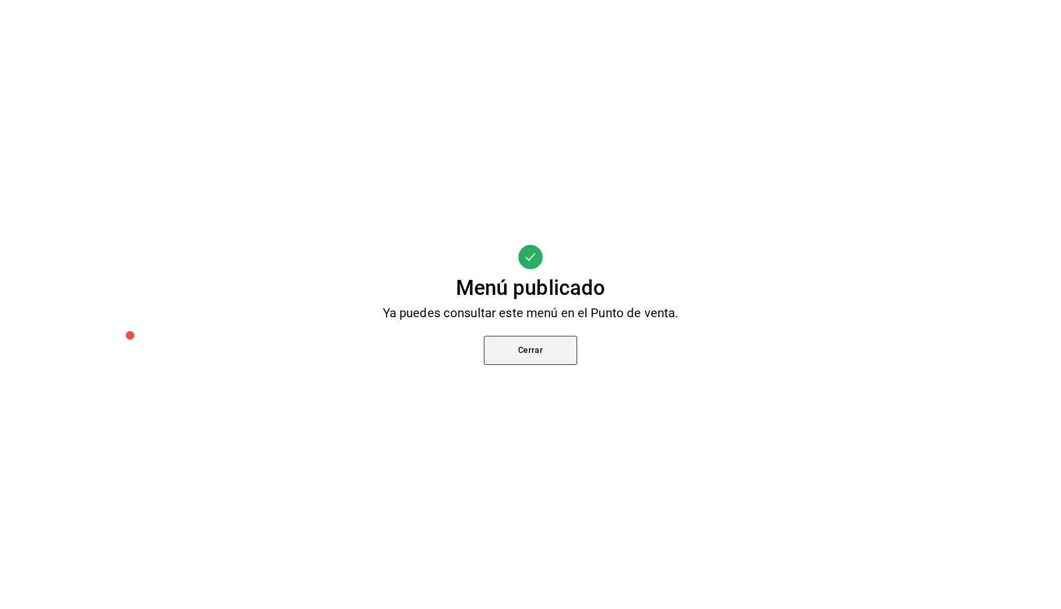
click at [517, 338] on button "Cerrar" at bounding box center [530, 350] width 93 height 29
